Goal: Task Accomplishment & Management: Complete application form

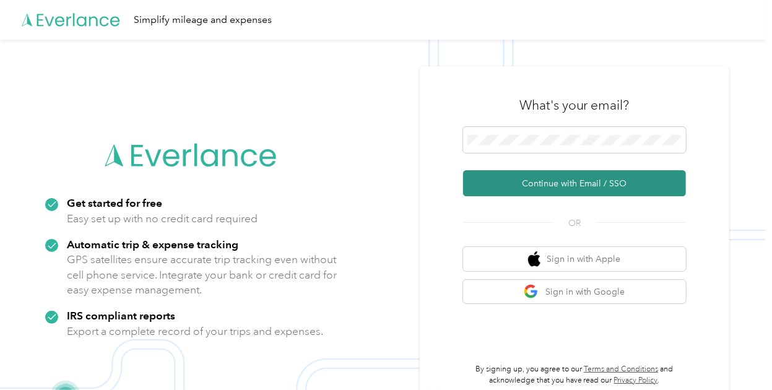
click at [582, 185] on button "Continue with Email / SSO" at bounding box center [574, 183] width 223 height 26
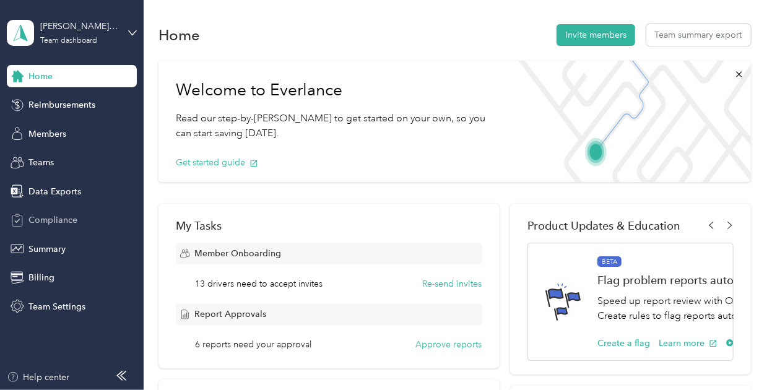
click at [53, 215] on span "Compliance" at bounding box center [52, 220] width 49 height 13
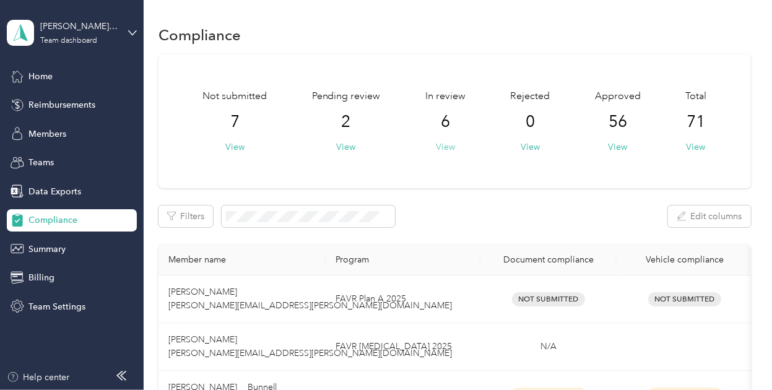
click at [445, 146] on button "View" at bounding box center [445, 147] width 19 height 13
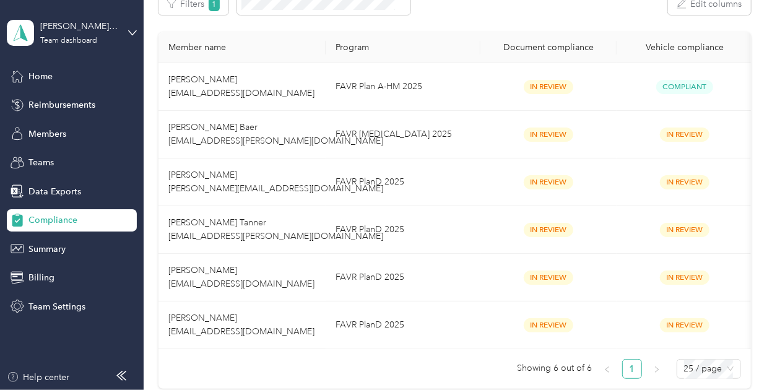
scroll to position [213, 0]
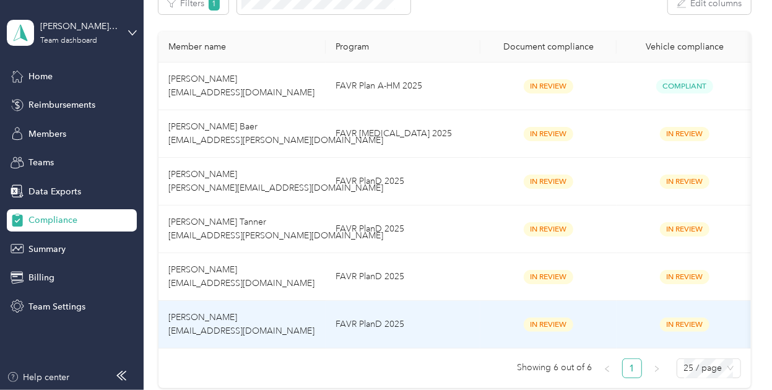
click at [453, 326] on td "FAVR PlanD 2025" at bounding box center [403, 325] width 155 height 48
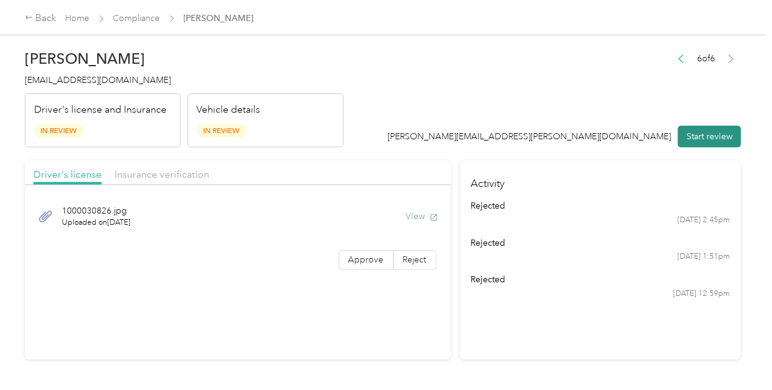
click at [693, 143] on button "Start review" at bounding box center [709, 137] width 63 height 22
click at [397, 220] on button "View" at bounding box center [404, 216] width 32 height 13
click at [365, 255] on span "Approve" at bounding box center [366, 260] width 35 height 11
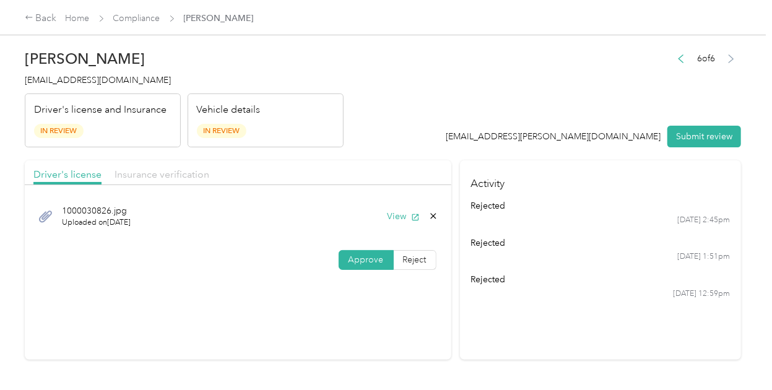
click at [172, 175] on span "Insurance verification" at bounding box center [162, 174] width 95 height 12
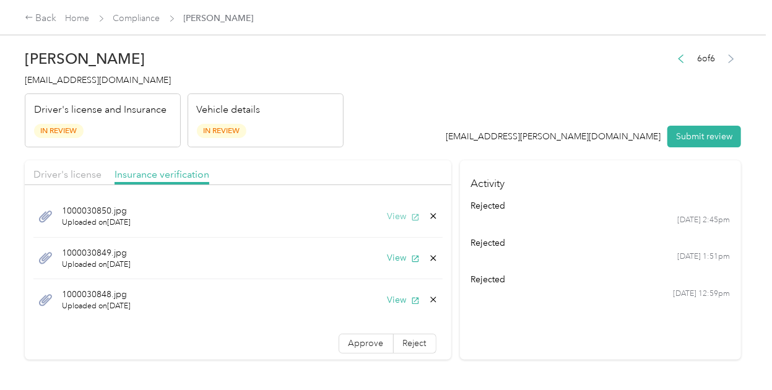
click at [388, 217] on button "View" at bounding box center [404, 216] width 32 height 13
click at [391, 266] on div "1000030849.jpg Uploaded on [DATE] View" at bounding box center [237, 259] width 409 height 42
click at [388, 258] on button "View" at bounding box center [404, 257] width 32 height 13
click at [388, 301] on button "View" at bounding box center [404, 300] width 32 height 13
click at [403, 344] on span "Reject" at bounding box center [415, 343] width 24 height 11
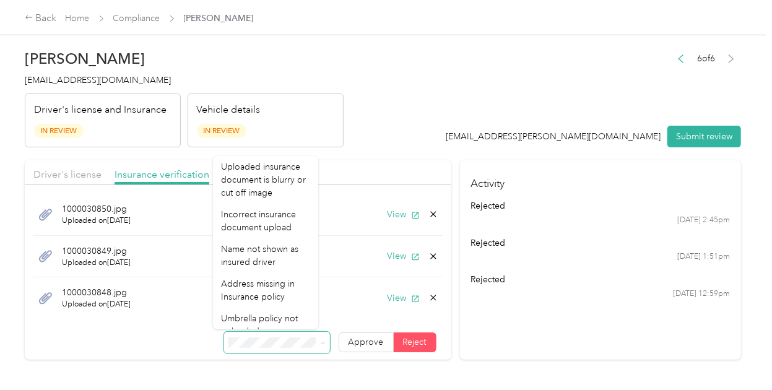
scroll to position [3, 0]
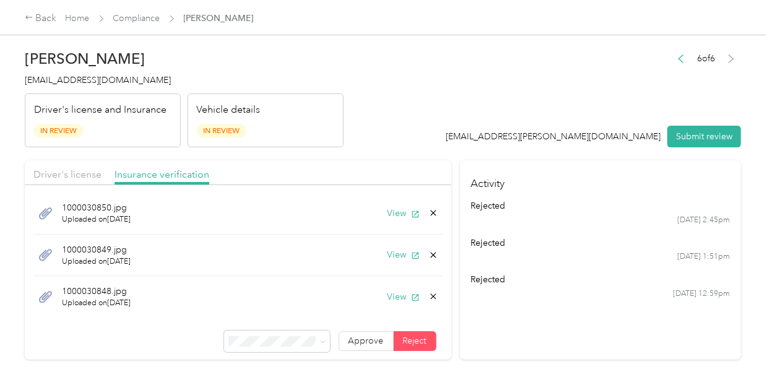
click at [257, 227] on span "Incorrect insurance document upload" at bounding box center [259, 215] width 75 height 24
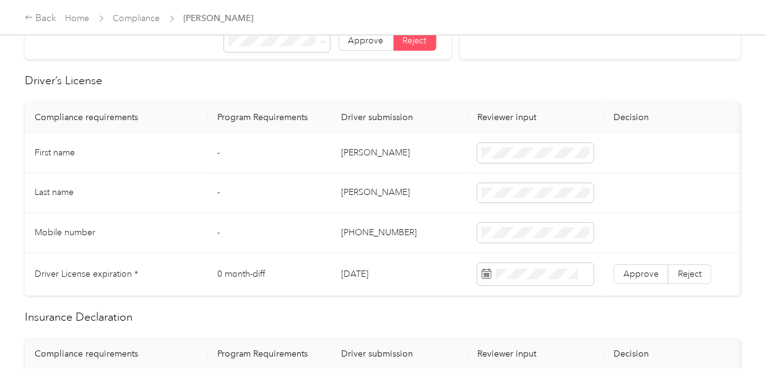
scroll to position [301, 0]
drag, startPoint x: 411, startPoint y: 144, endPoint x: 308, endPoint y: 149, distance: 103.5
click at [308, 149] on tr "First name - [PERSON_NAME]" at bounding box center [461, 153] width 873 height 40
copy tr "[PERSON_NAME]"
drag, startPoint x: 401, startPoint y: 191, endPoint x: 279, endPoint y: 198, distance: 121.6
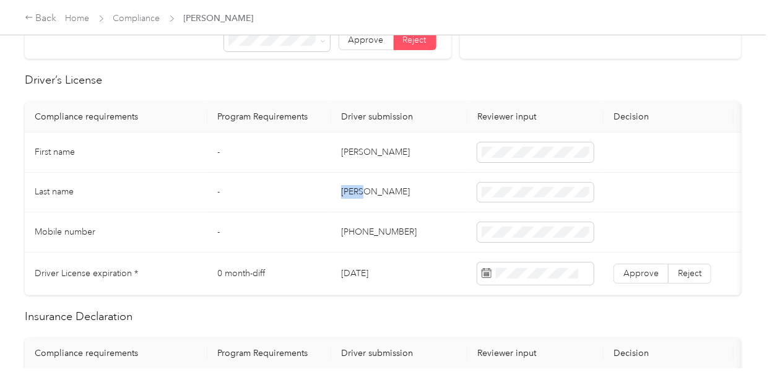
click at [279, 198] on tr "Last name - [PERSON_NAME]" at bounding box center [461, 193] width 873 height 40
copy tr "[PERSON_NAME]"
drag, startPoint x: 414, startPoint y: 230, endPoint x: 316, endPoint y: 234, distance: 98.6
click at [316, 234] on tr "Mobile number - [PHONE_NUMBER]" at bounding box center [461, 232] width 873 height 40
copy tr "[PHONE_NUMBER]"
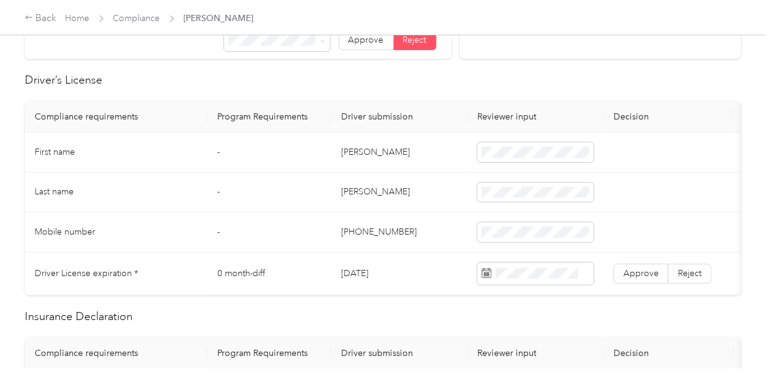
drag, startPoint x: 400, startPoint y: 273, endPoint x: 313, endPoint y: 276, distance: 86.8
click at [313, 276] on tr "Driver License expiration * 0 month-diff [DATE] Approve Reject" at bounding box center [461, 274] width 873 height 43
copy tr "[DATE]"
click at [661, 229] on td at bounding box center [669, 232] width 130 height 40
click at [647, 271] on span "Approve" at bounding box center [641, 273] width 35 height 11
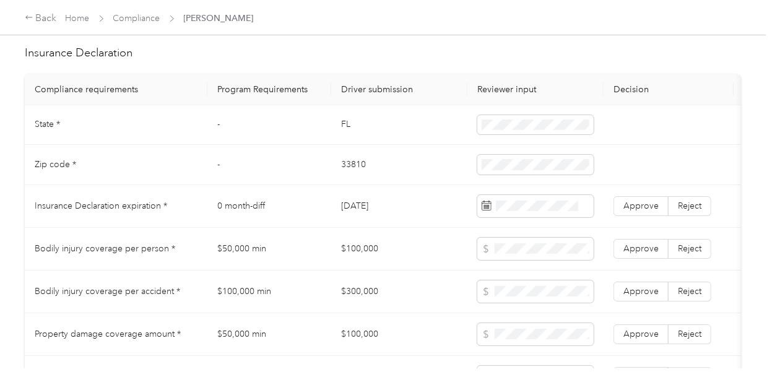
scroll to position [565, 0]
click at [688, 211] on span "Reject" at bounding box center [690, 206] width 24 height 11
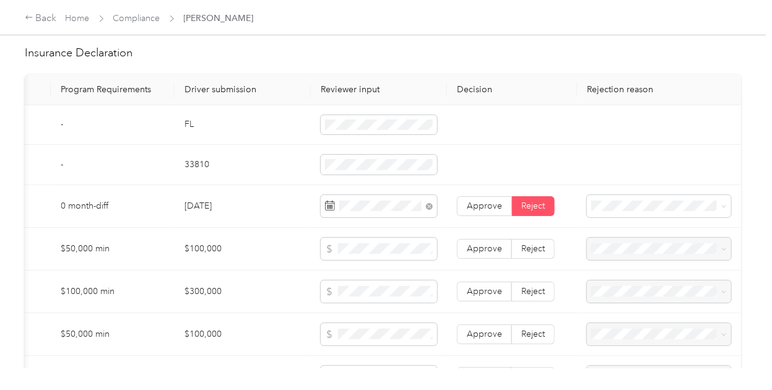
scroll to position [0, 157]
drag, startPoint x: 688, startPoint y: 213, endPoint x: 725, endPoint y: 194, distance: 41.8
click at [726, 185] on td at bounding box center [659, 165] width 164 height 40
click at [728, 217] on span at bounding box center [659, 206] width 144 height 22
click at [723, 209] on icon at bounding box center [725, 207] width 6 height 6
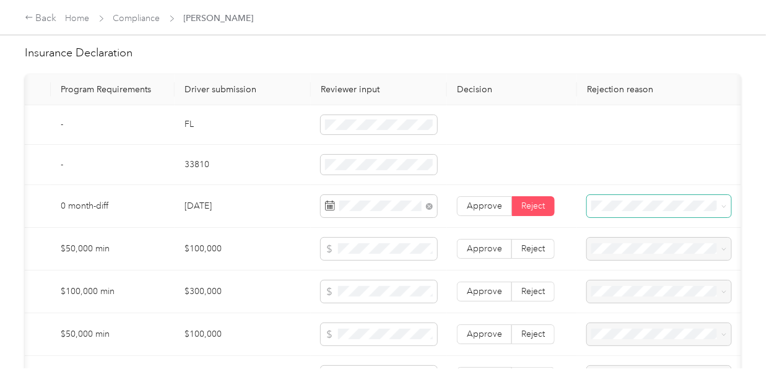
click at [685, 302] on div "is required" at bounding box center [659, 306] width 127 height 13
click at [665, 167] on td at bounding box center [659, 165] width 164 height 40
drag, startPoint x: 238, startPoint y: 252, endPoint x: 188, endPoint y: 256, distance: 49.7
click at [188, 256] on td "$100,000" at bounding box center [243, 249] width 136 height 43
copy td "100,000"
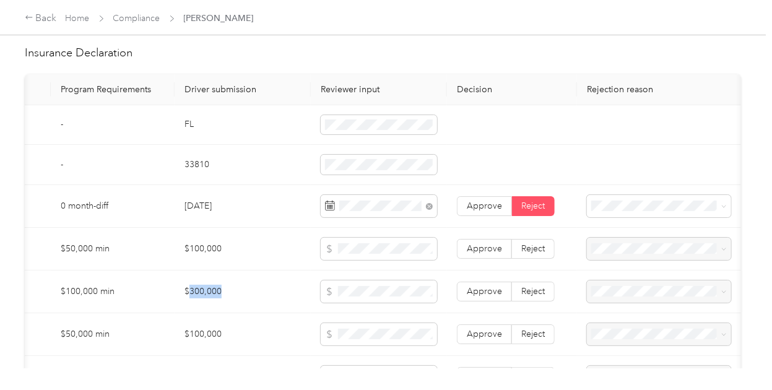
drag, startPoint x: 247, startPoint y: 290, endPoint x: 191, endPoint y: 300, distance: 56.6
click at [191, 300] on td "$300,000" at bounding box center [243, 292] width 136 height 43
copy td "300,000"
drag, startPoint x: 263, startPoint y: 333, endPoint x: 189, endPoint y: 338, distance: 73.9
click at [189, 338] on td "$100,000" at bounding box center [243, 334] width 136 height 43
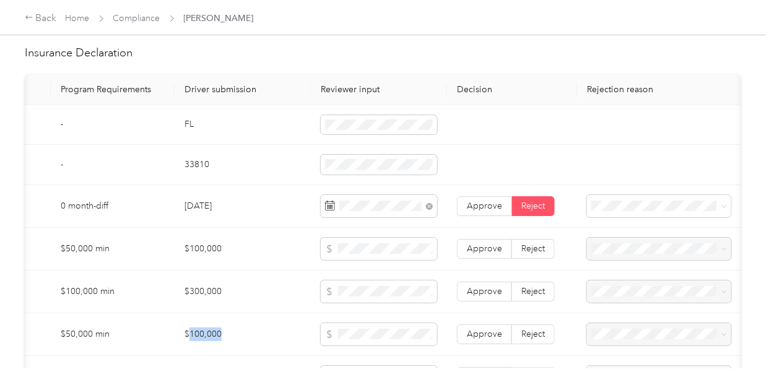
copy td "100,000"
click at [486, 254] on span "Approve" at bounding box center [484, 248] width 35 height 11
click at [486, 312] on td "Approve Reject" at bounding box center [512, 292] width 130 height 43
click at [482, 335] on span "Approve" at bounding box center [484, 334] width 35 height 11
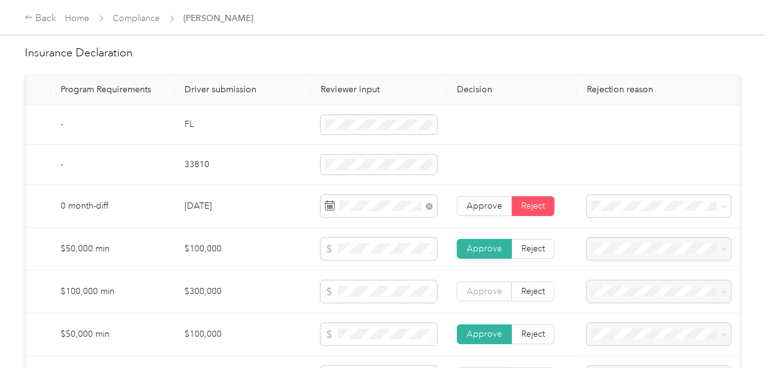
click at [473, 296] on span "Approve" at bounding box center [484, 291] width 35 height 11
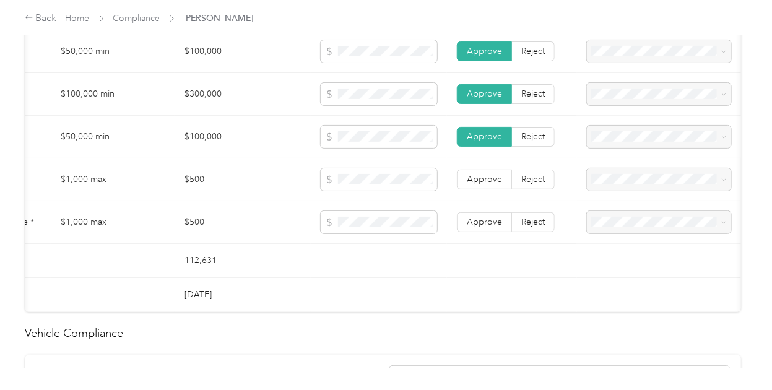
scroll to position [761, 0]
click at [357, 178] on span at bounding box center [379, 181] width 116 height 22
click at [476, 191] on label "Approve" at bounding box center [484, 181] width 55 height 20
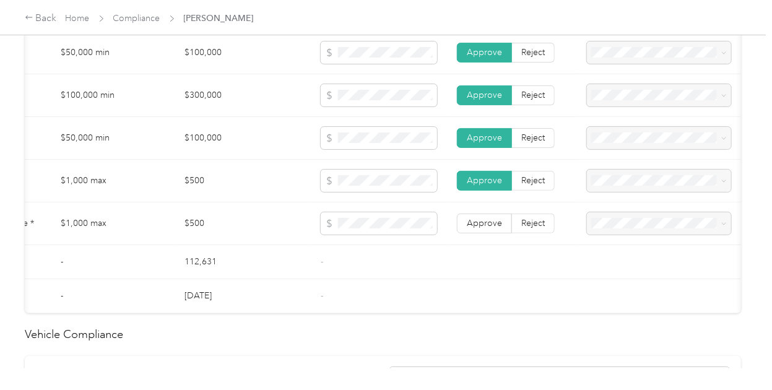
click at [479, 240] on td "Approve Reject" at bounding box center [512, 224] width 130 height 43
click at [473, 229] on span "Approve" at bounding box center [484, 223] width 35 height 11
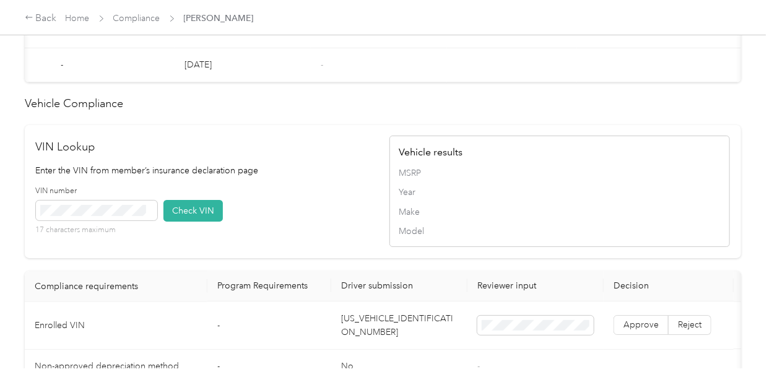
scroll to position [993, 0]
drag, startPoint x: 435, startPoint y: 334, endPoint x: 337, endPoint y: 338, distance: 97.9
click at [337, 338] on td "[US_VEHICLE_IDENTIFICATION_NUMBER]" at bounding box center [399, 326] width 136 height 48
copy td "[US_VEHICLE_IDENTIFICATION_NUMBER]"
click at [199, 221] on button "Check VIN" at bounding box center [193, 210] width 59 height 22
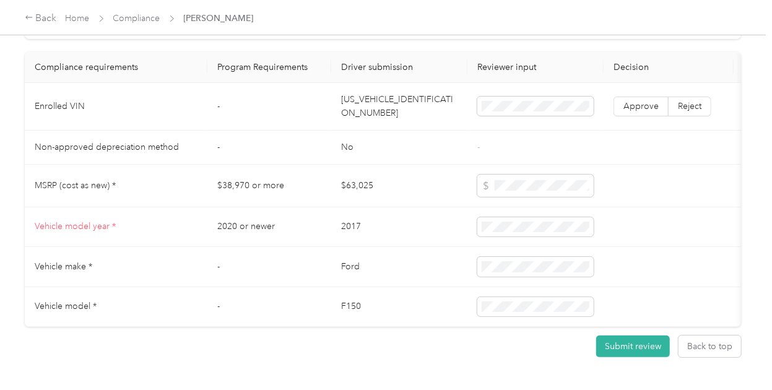
scroll to position [1212, 0]
click at [644, 113] on label "Approve" at bounding box center [641, 108] width 55 height 20
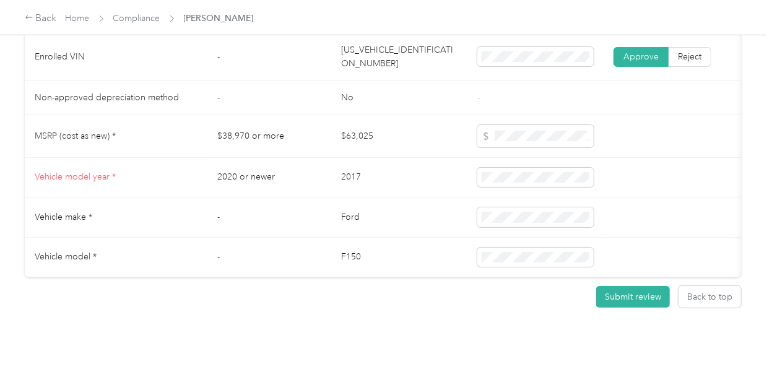
scroll to position [1268, 0]
click at [627, 308] on button "Submit review" at bounding box center [634, 297] width 74 height 22
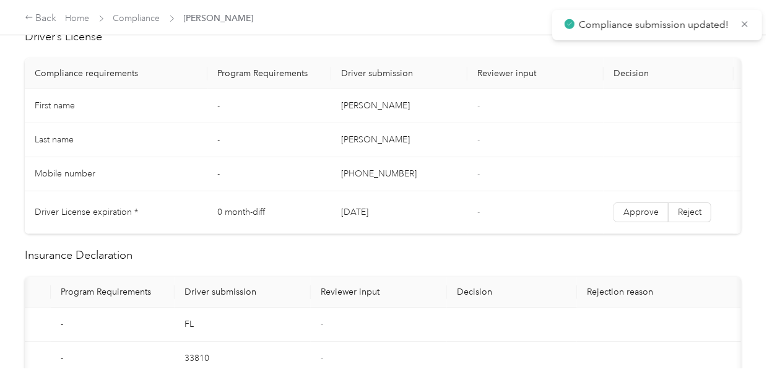
scroll to position [0, 0]
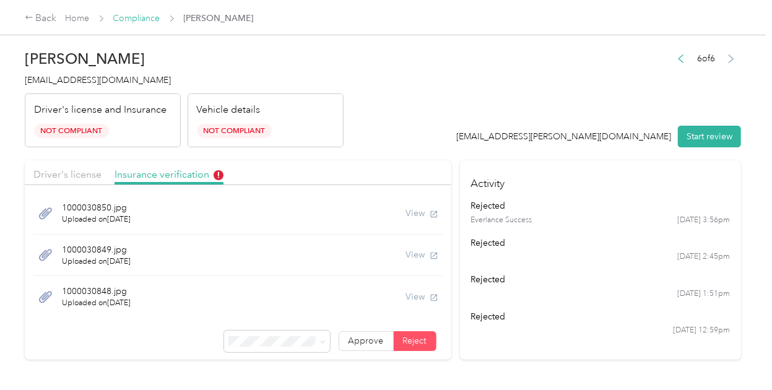
click at [141, 17] on link "Compliance" at bounding box center [136, 18] width 47 height 11
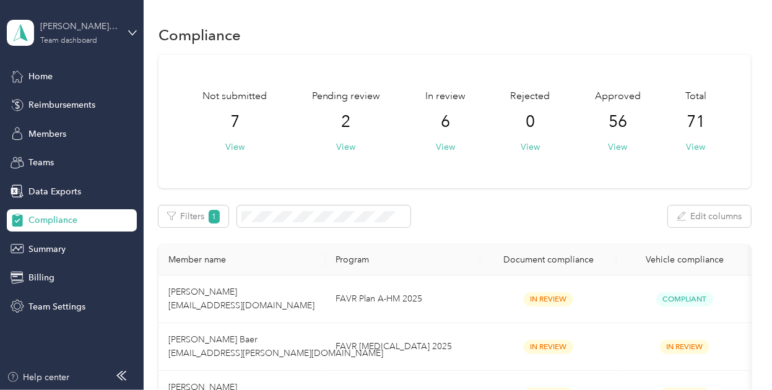
click at [100, 24] on div "[PERSON_NAME] Distributors" at bounding box center [78, 26] width 77 height 13
click at [76, 155] on div "Log out" at bounding box center [171, 155] width 313 height 22
